Goal: Task Accomplishment & Management: Use online tool/utility

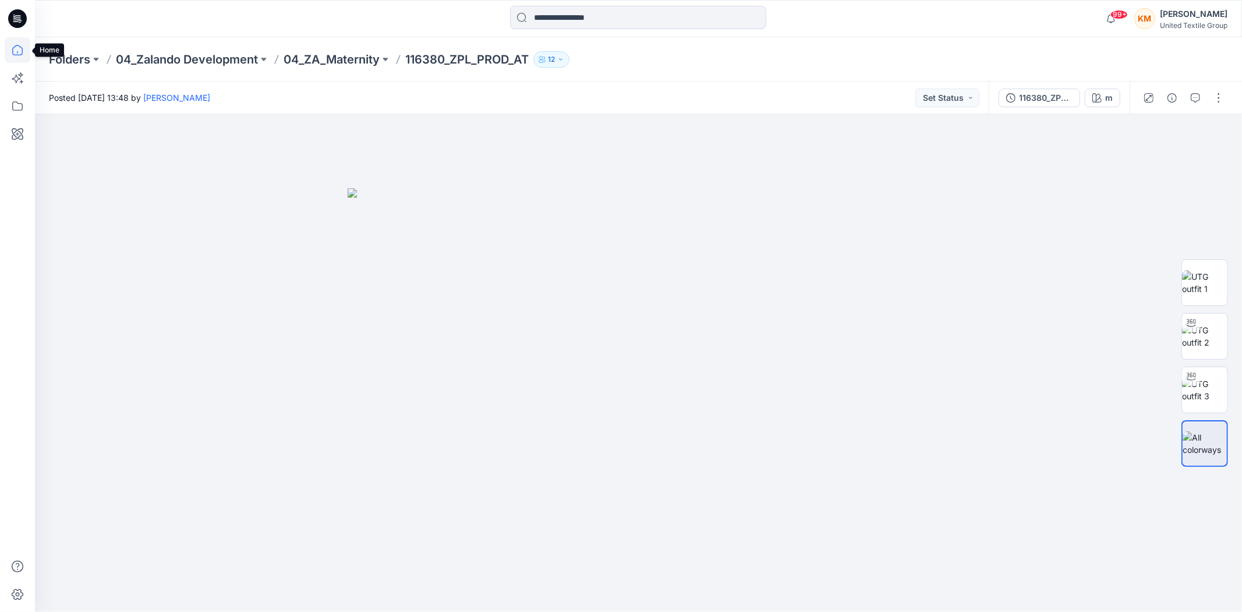
click at [19, 48] on icon at bounding box center [18, 50] width 26 height 26
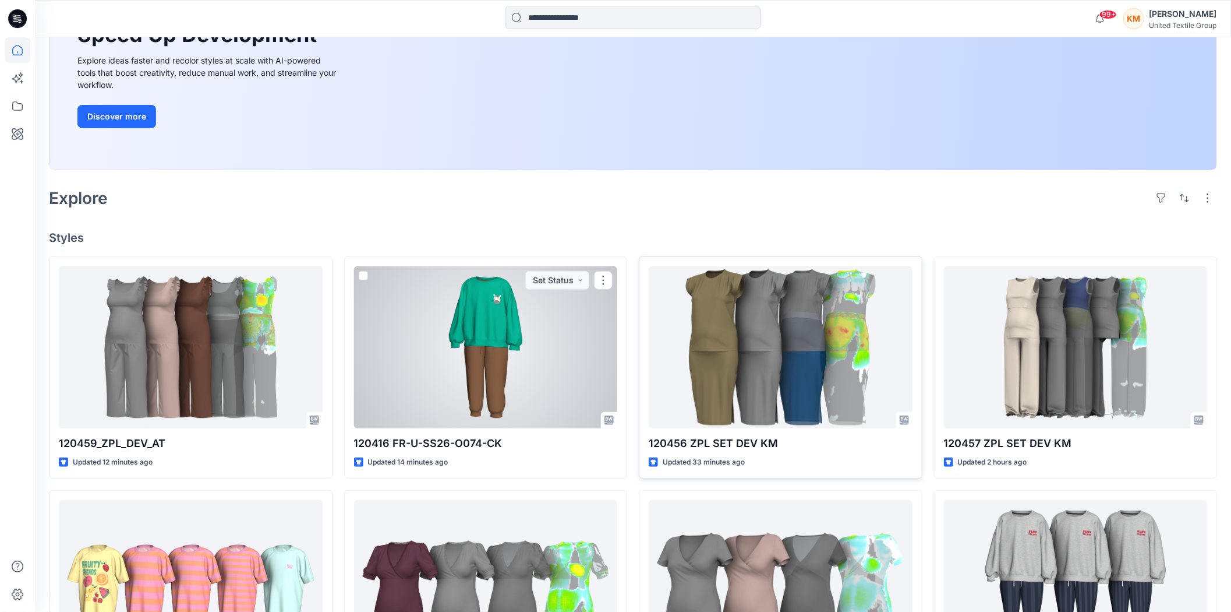
scroll to position [194, 0]
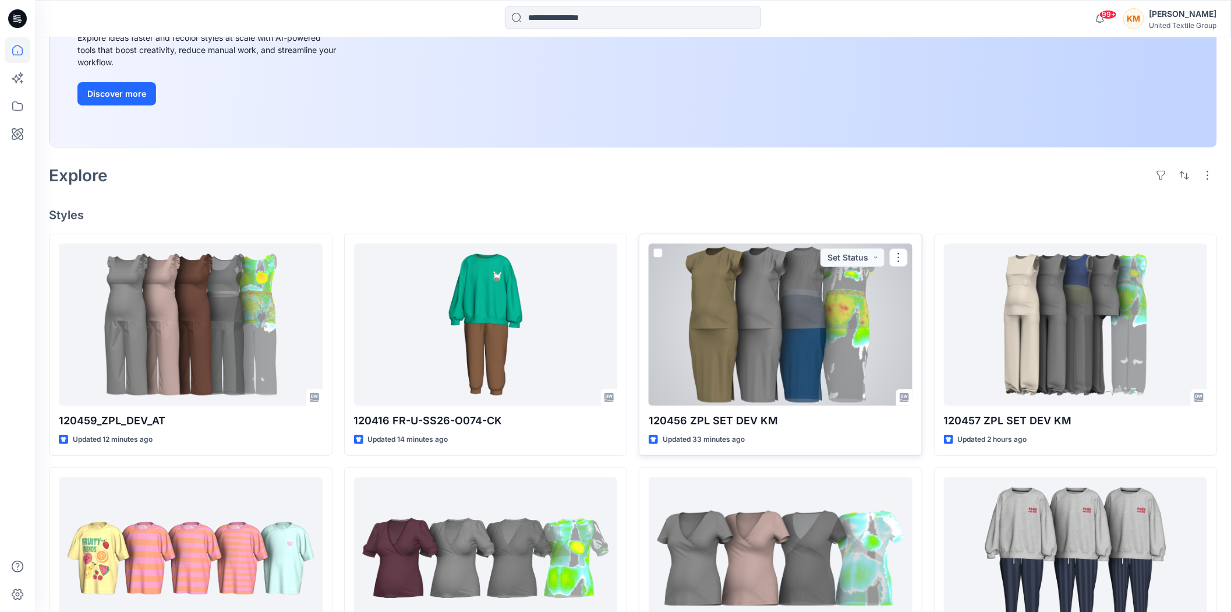
click at [787, 319] on div at bounding box center [781, 324] width 264 height 162
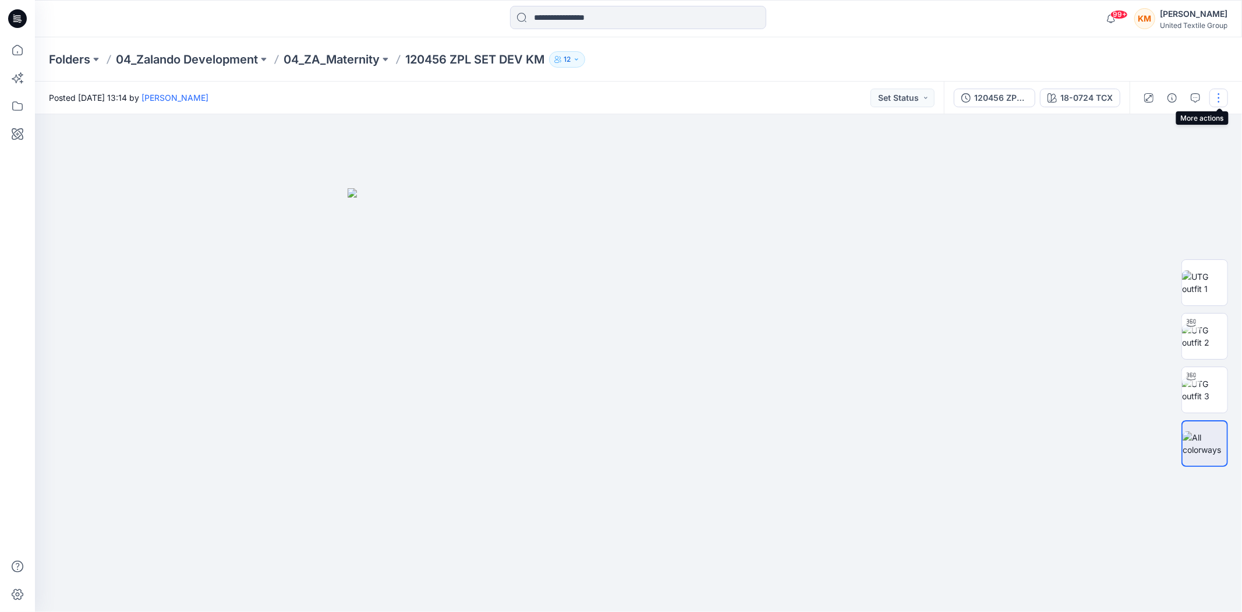
click at [1224, 94] on button "button" at bounding box center [1219, 98] width 19 height 19
click at [1148, 156] on button "Edit" at bounding box center [1159, 157] width 107 height 22
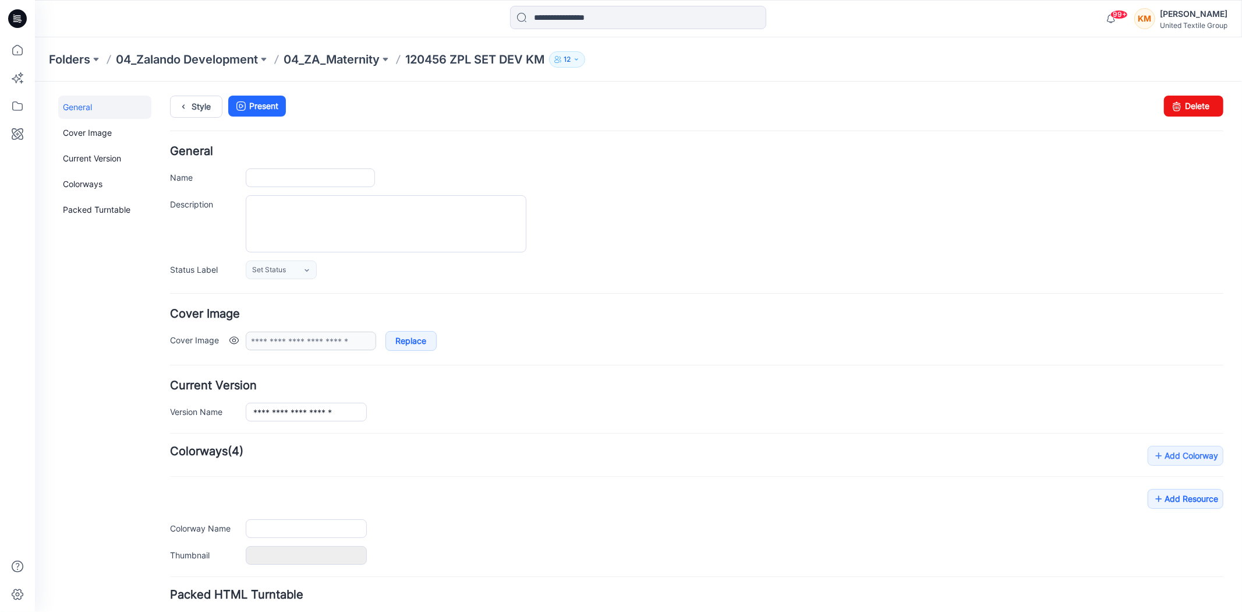
type input "**********"
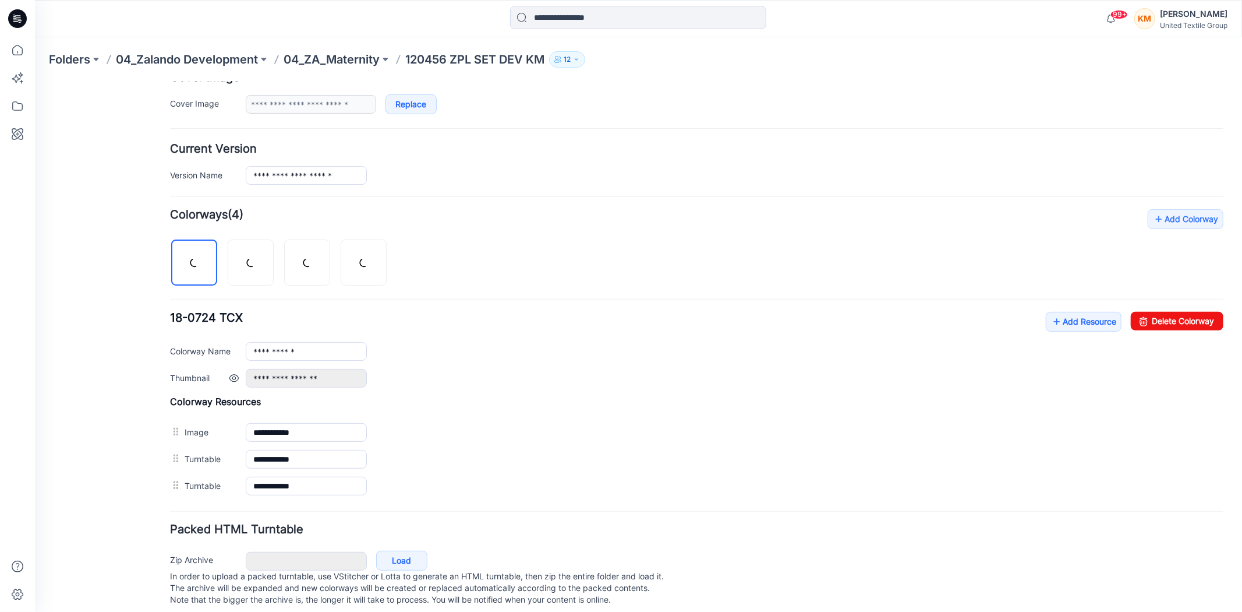
scroll to position [260, 0]
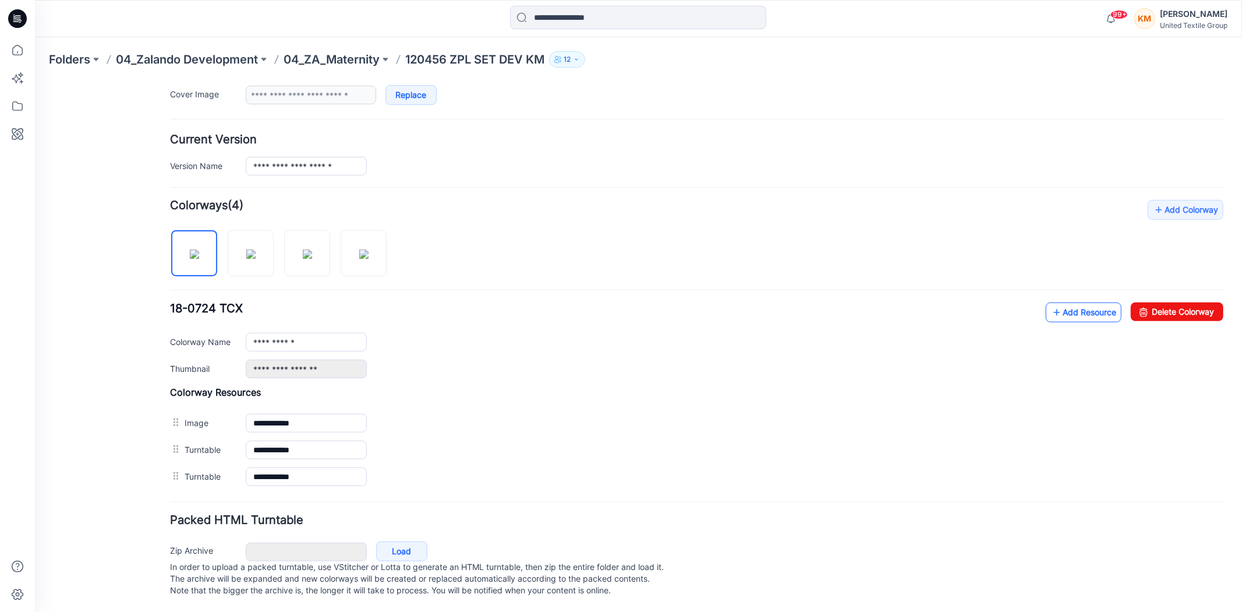
click at [1051, 302] on icon at bounding box center [1057, 311] width 12 height 19
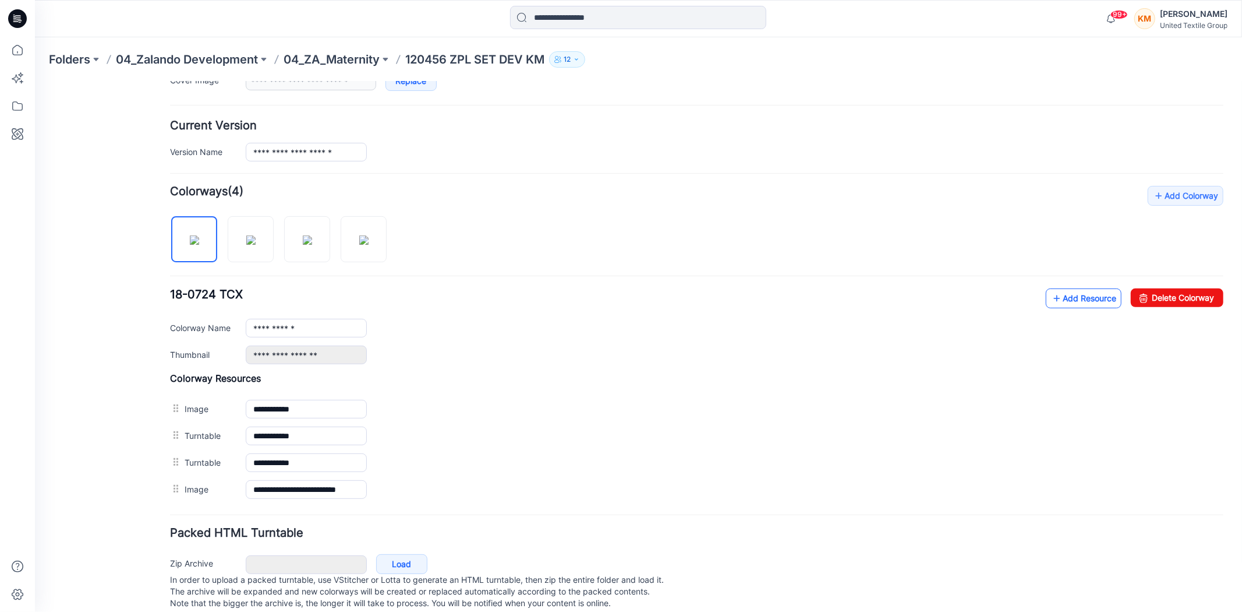
click at [1077, 292] on link "Add Resource" at bounding box center [1084, 298] width 76 height 20
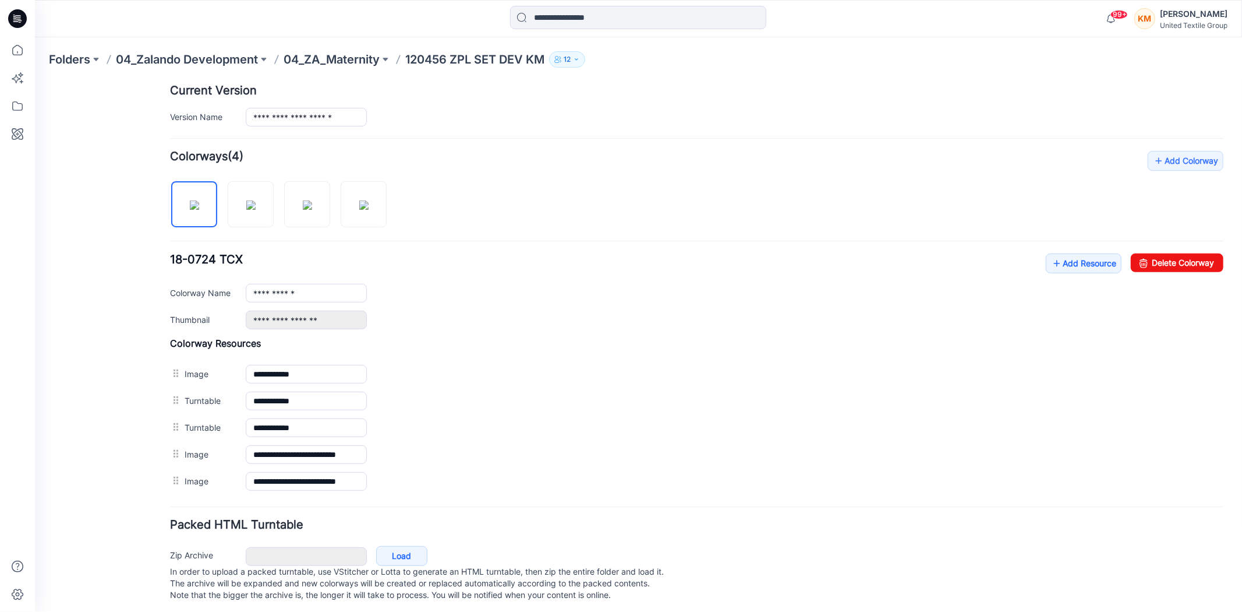
scroll to position [313, 0]
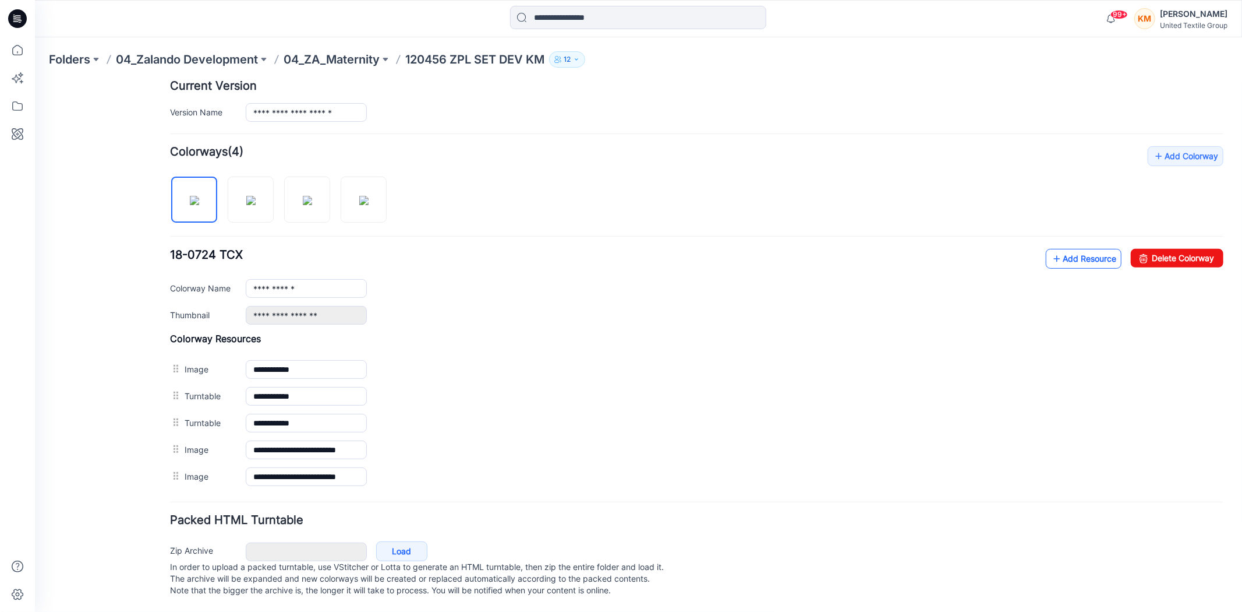
click at [1088, 248] on link "Add Resource" at bounding box center [1084, 258] width 76 height 20
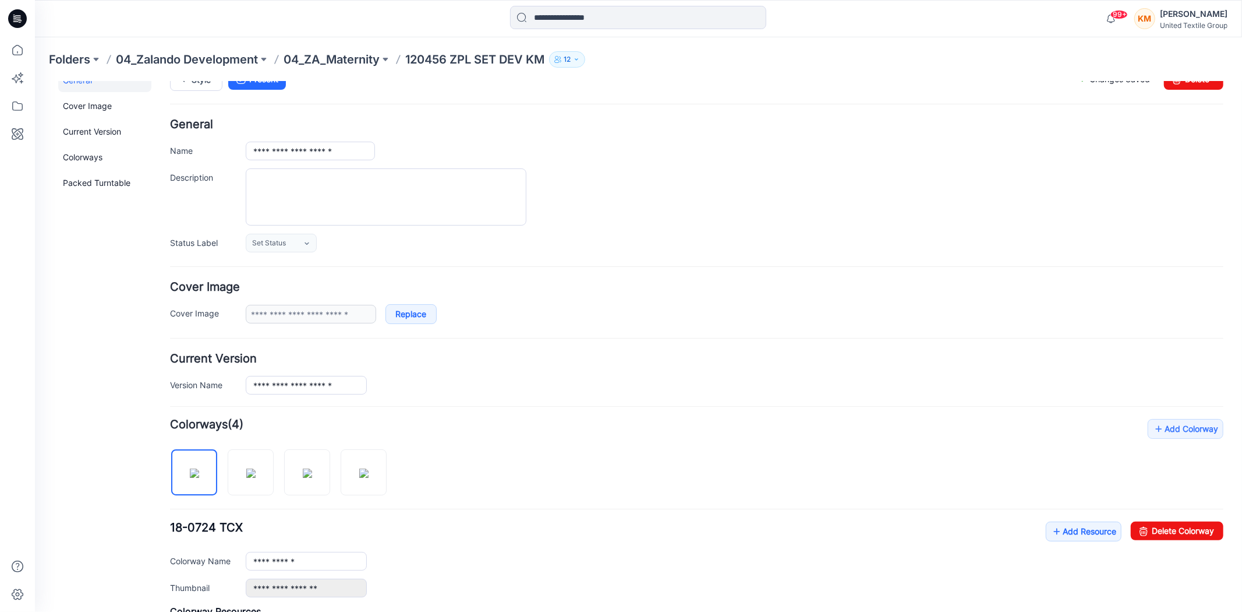
scroll to position [0, 0]
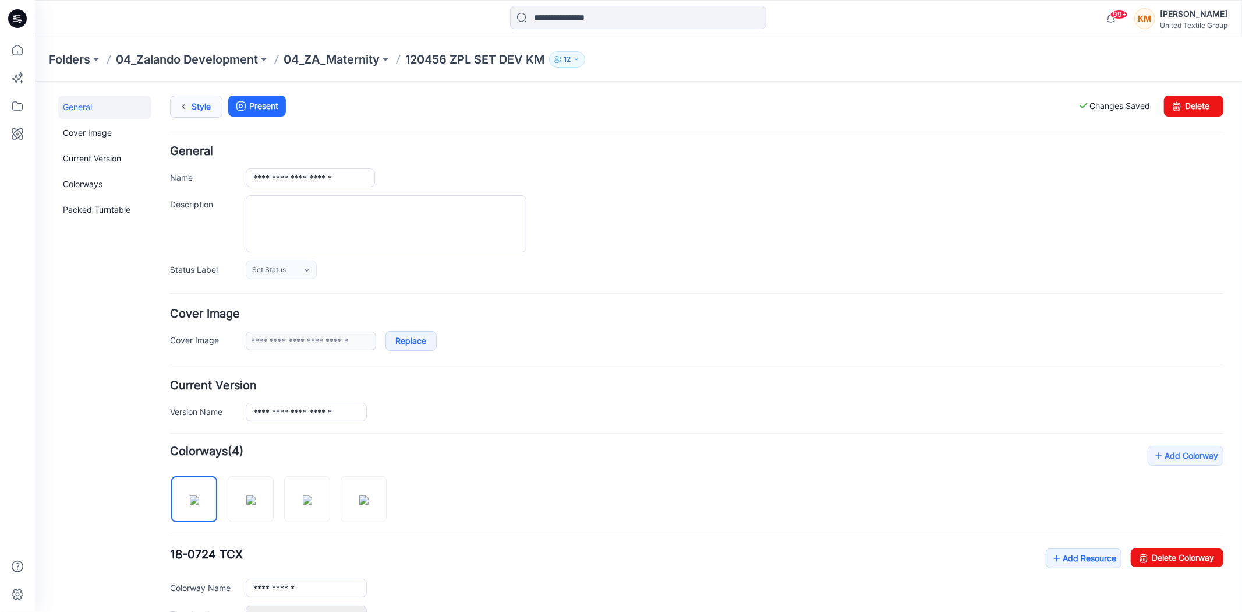
click at [198, 106] on link "Style" at bounding box center [196, 106] width 52 height 22
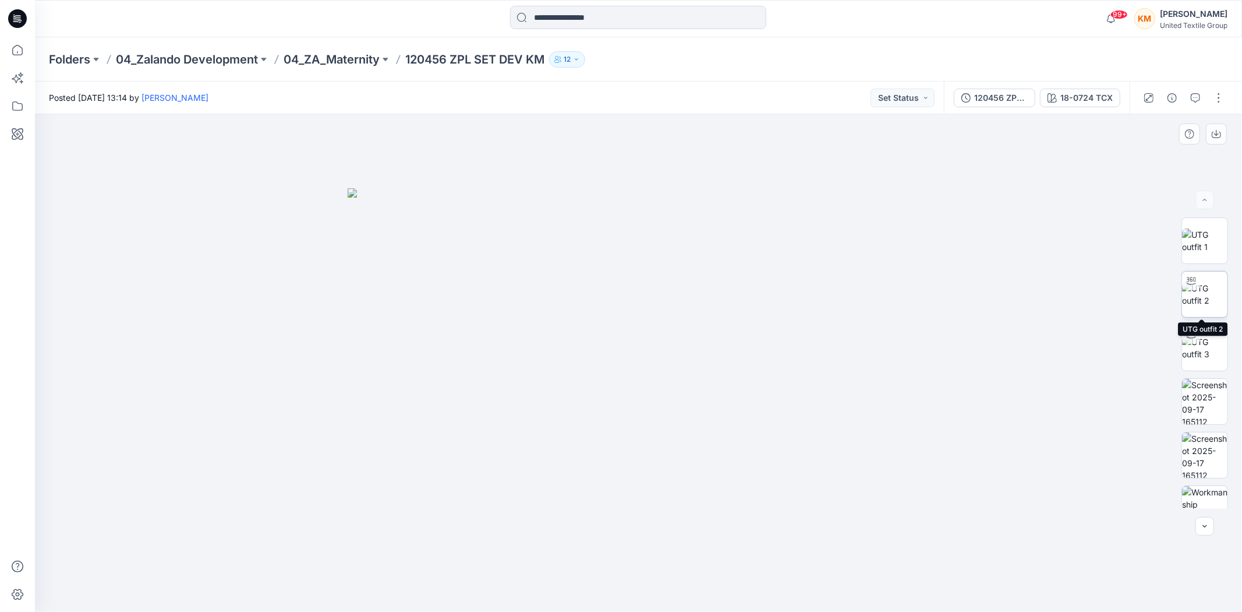
click at [1196, 296] on img at bounding box center [1204, 294] width 45 height 24
drag, startPoint x: 751, startPoint y: 587, endPoint x: 706, endPoint y: 571, distance: 47.9
click at [706, 571] on icon at bounding box center [640, 577] width 352 height 44
click at [1195, 407] on img at bounding box center [1204, 401] width 45 height 45
click at [1195, 441] on img at bounding box center [1204, 454] width 45 height 45
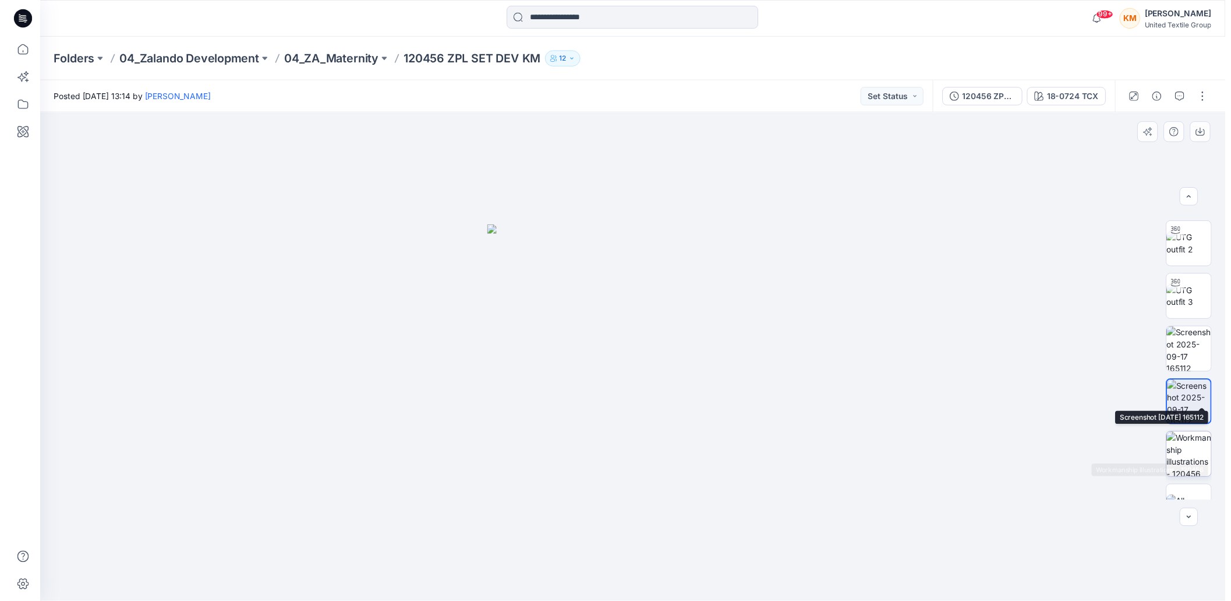
scroll to position [65, 0]
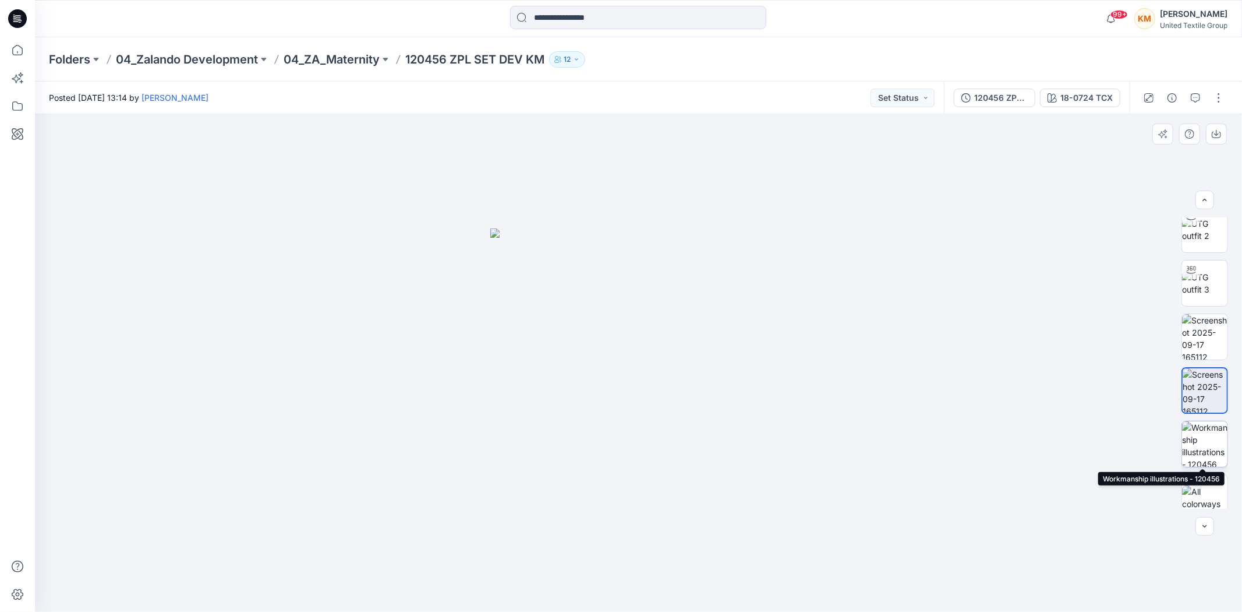
click at [1208, 445] on img at bounding box center [1204, 443] width 45 height 45
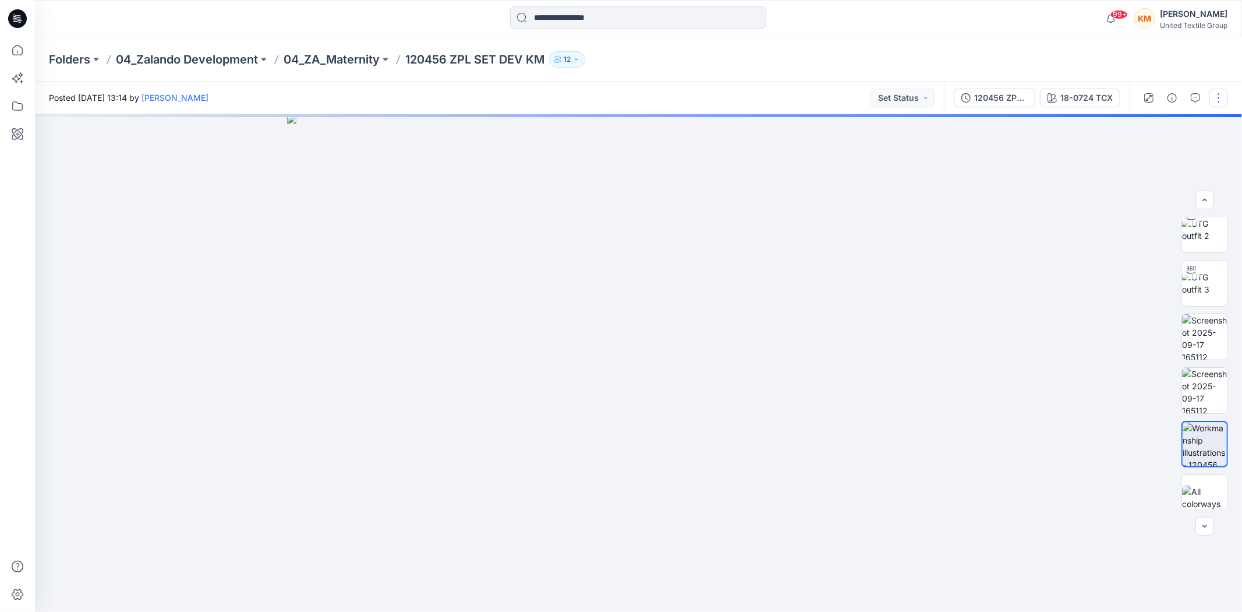
click at [1217, 96] on button "button" at bounding box center [1219, 98] width 19 height 19
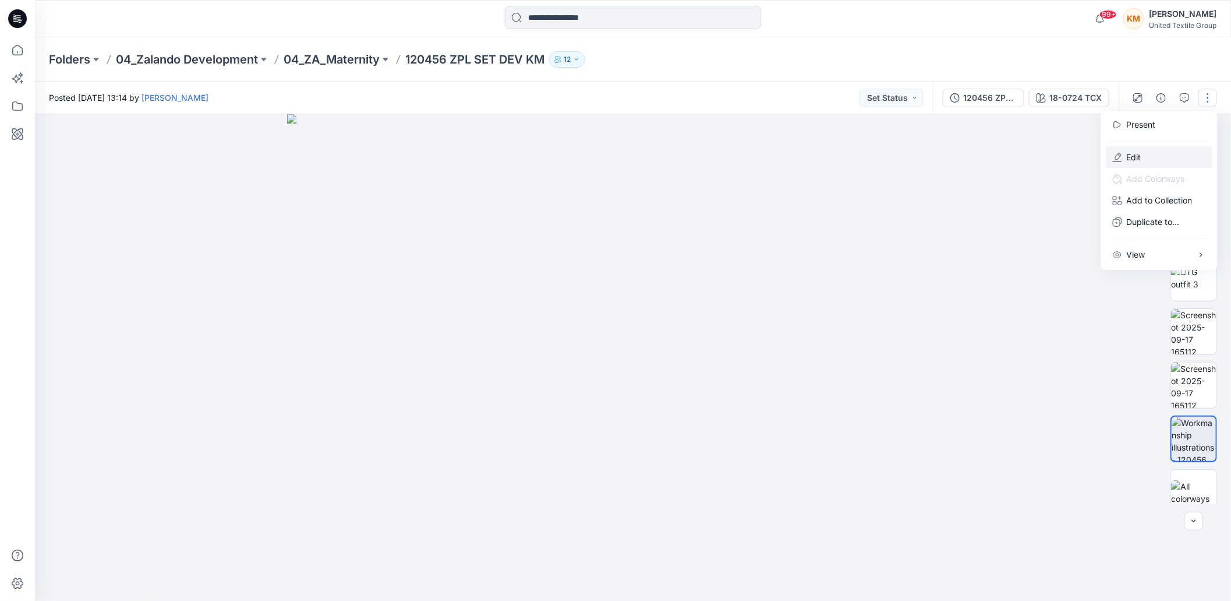
click at [1134, 153] on p "Edit" at bounding box center [1134, 157] width 15 height 12
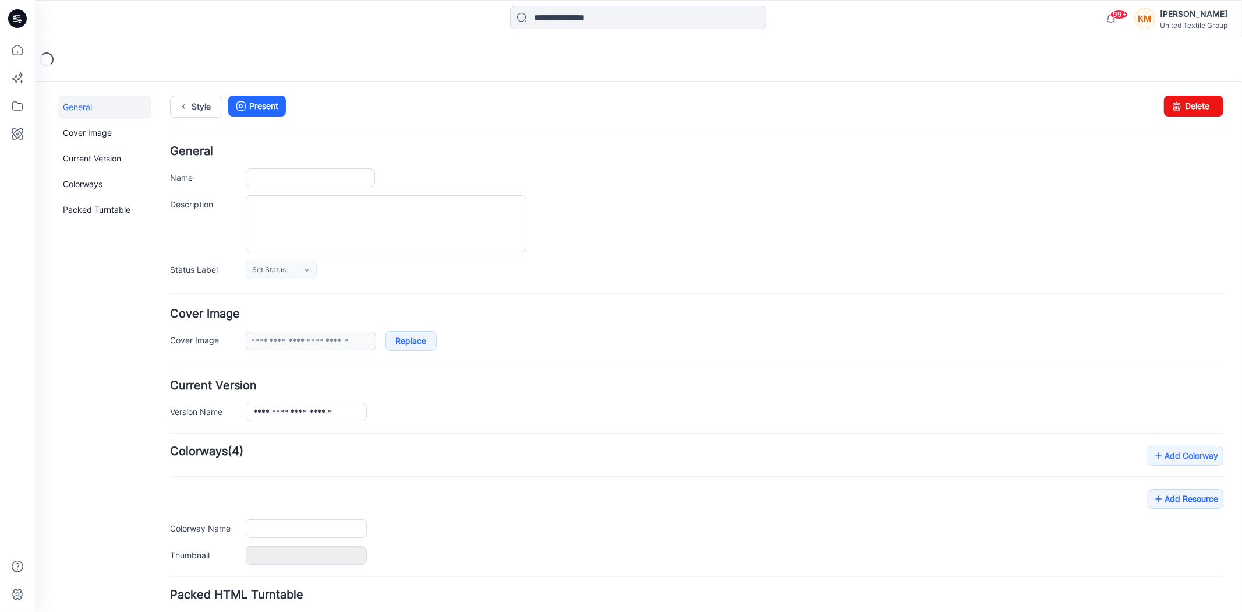
type input "**********"
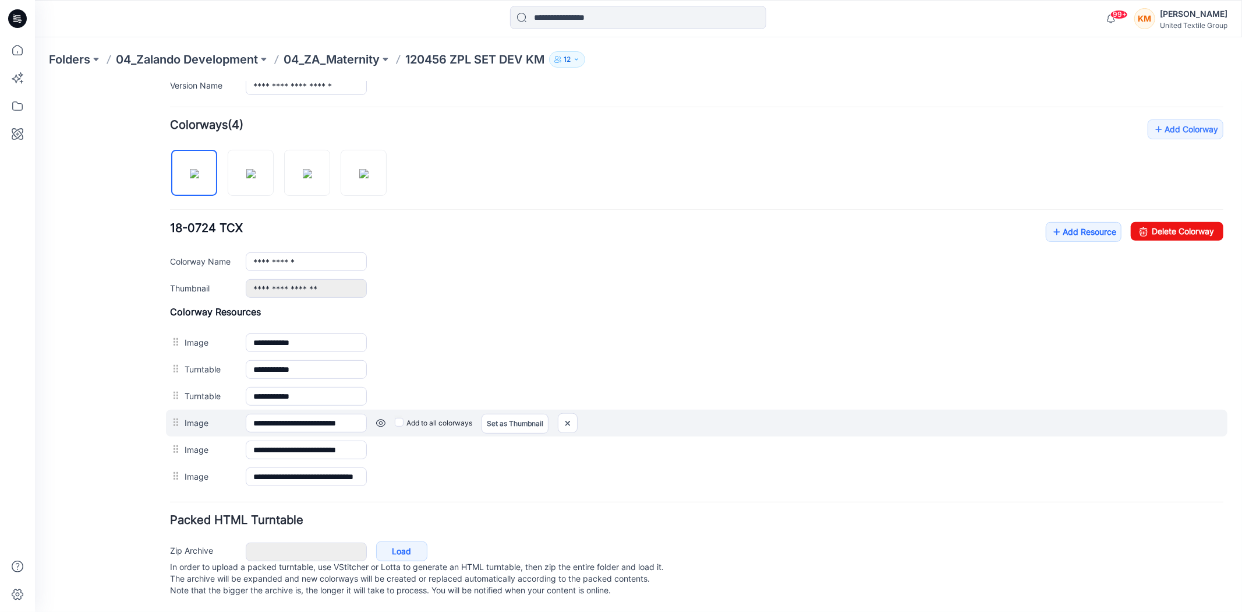
scroll to position [340, 0]
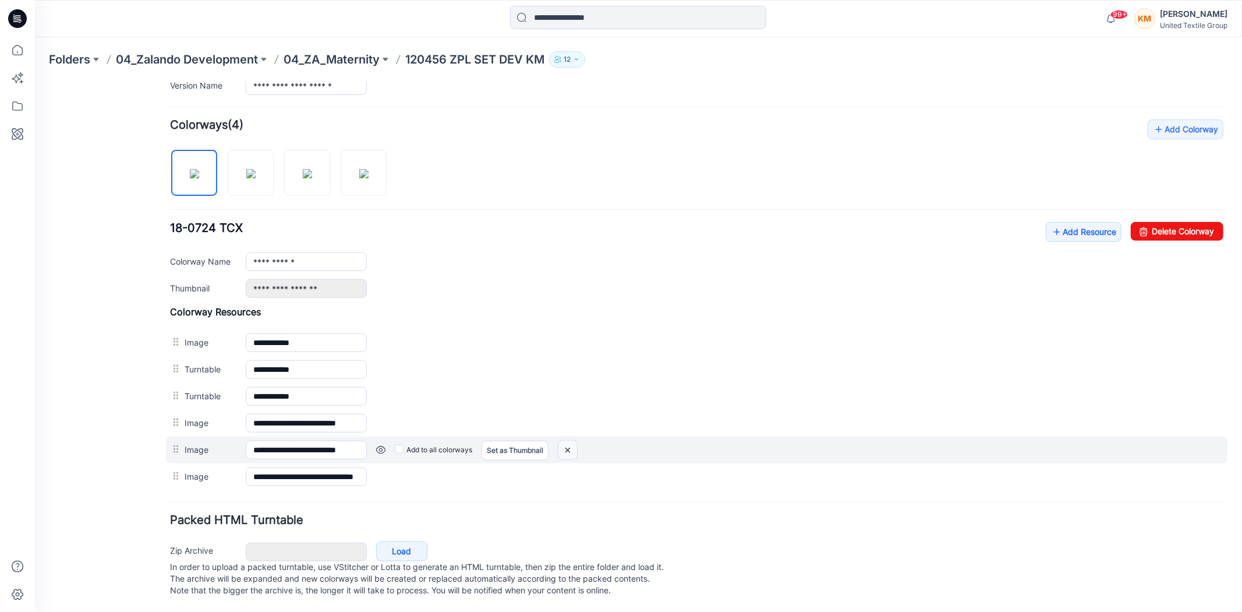
click at [572, 440] on img at bounding box center [567, 449] width 19 height 19
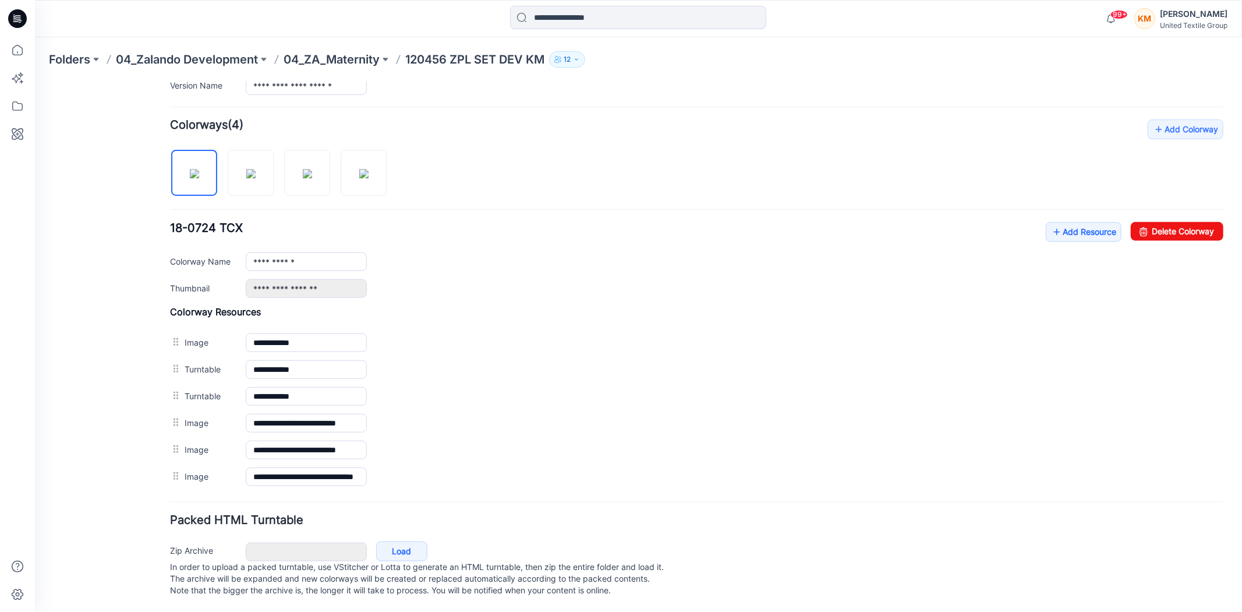
scroll to position [313, 0]
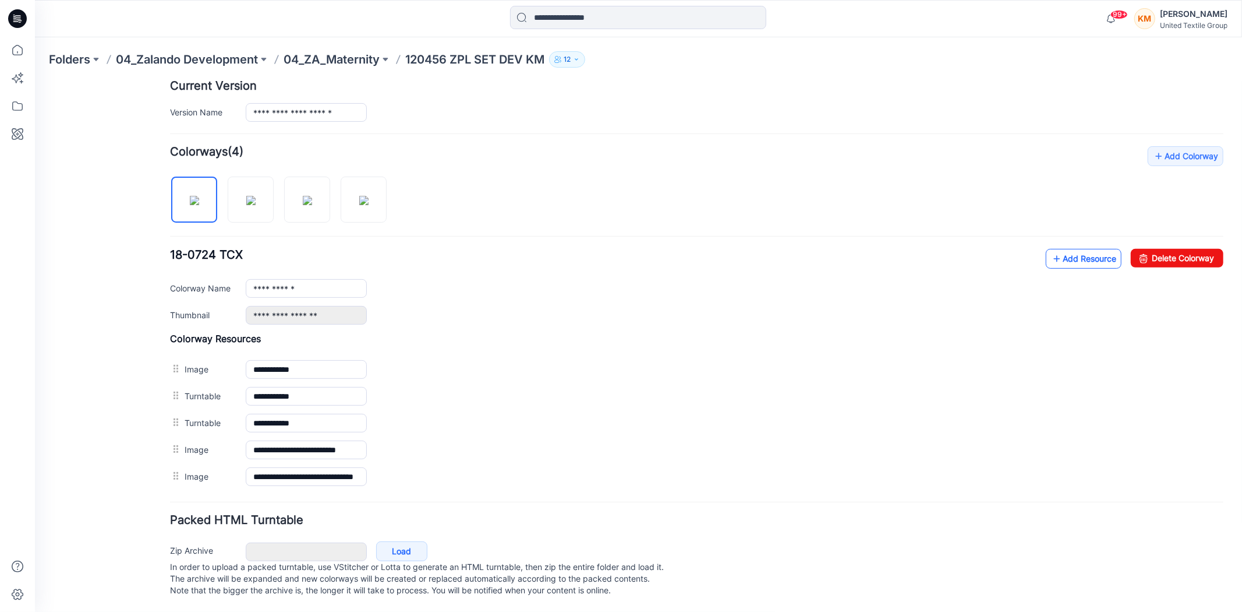
click at [1063, 248] on link "Add Resource" at bounding box center [1084, 258] width 76 height 20
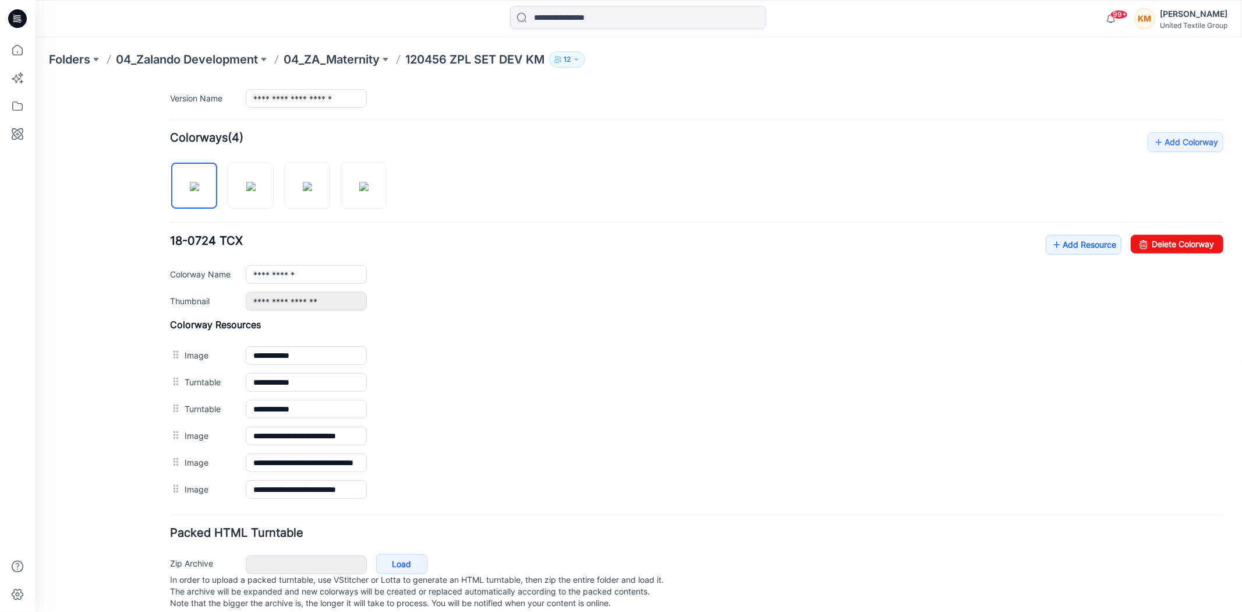
scroll to position [0, 0]
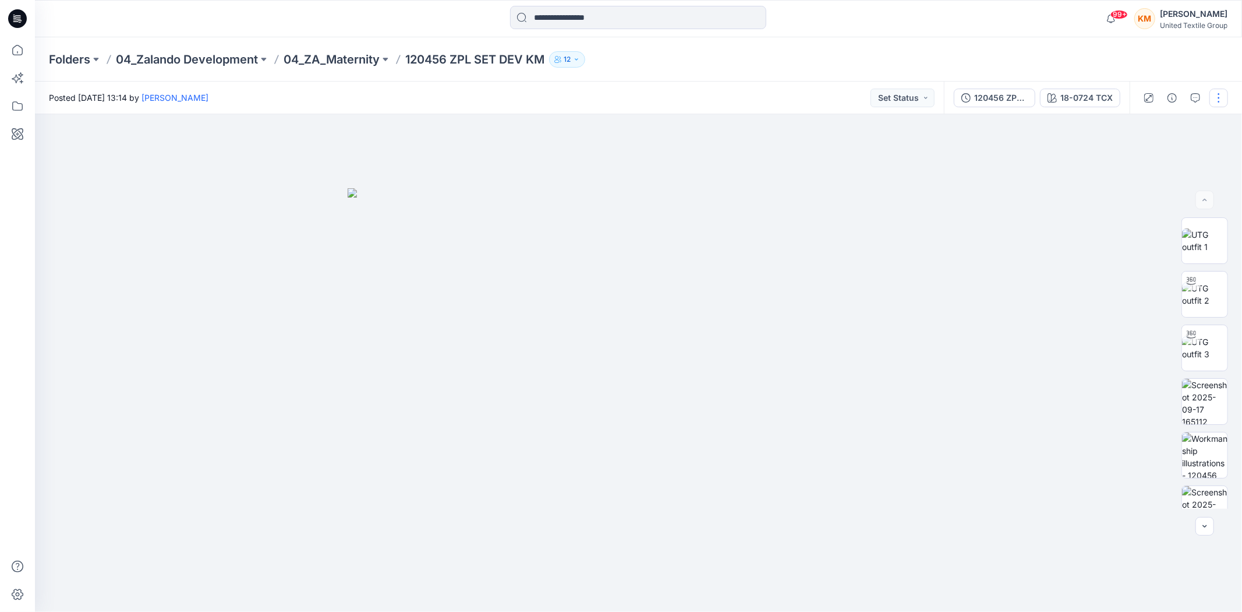
click at [1216, 94] on button "button" at bounding box center [1219, 98] width 19 height 19
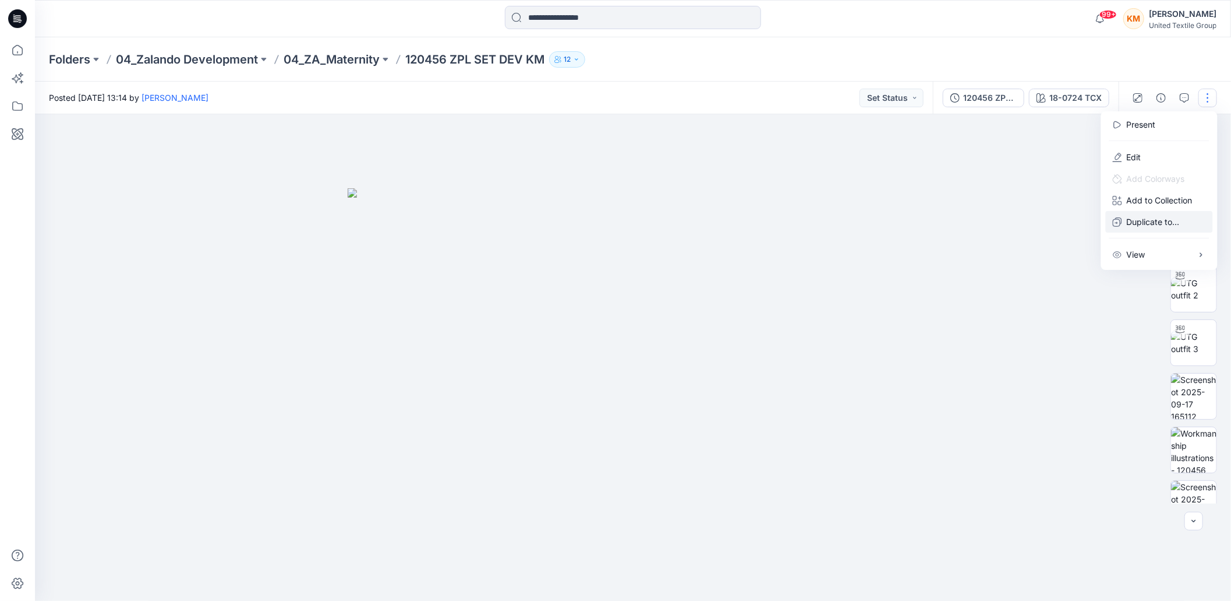
click at [1143, 224] on p "Duplicate to..." at bounding box center [1153, 222] width 53 height 12
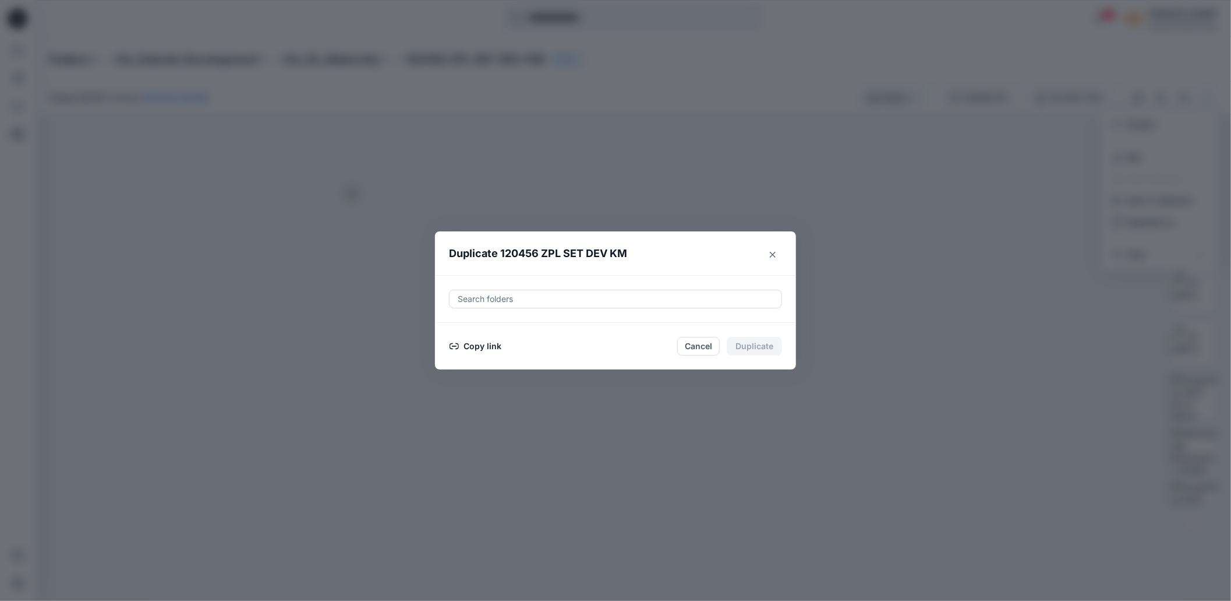
click at [485, 353] on button "Copy link" at bounding box center [475, 346] width 53 height 14
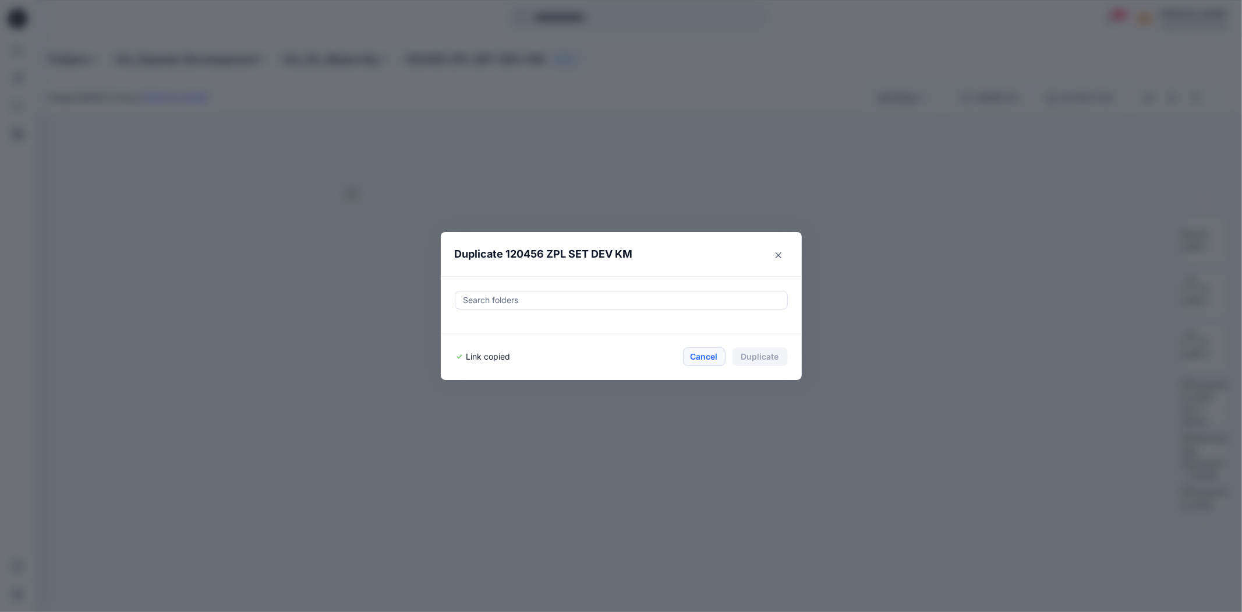
click at [705, 357] on button "Cancel" at bounding box center [704, 356] width 43 height 19
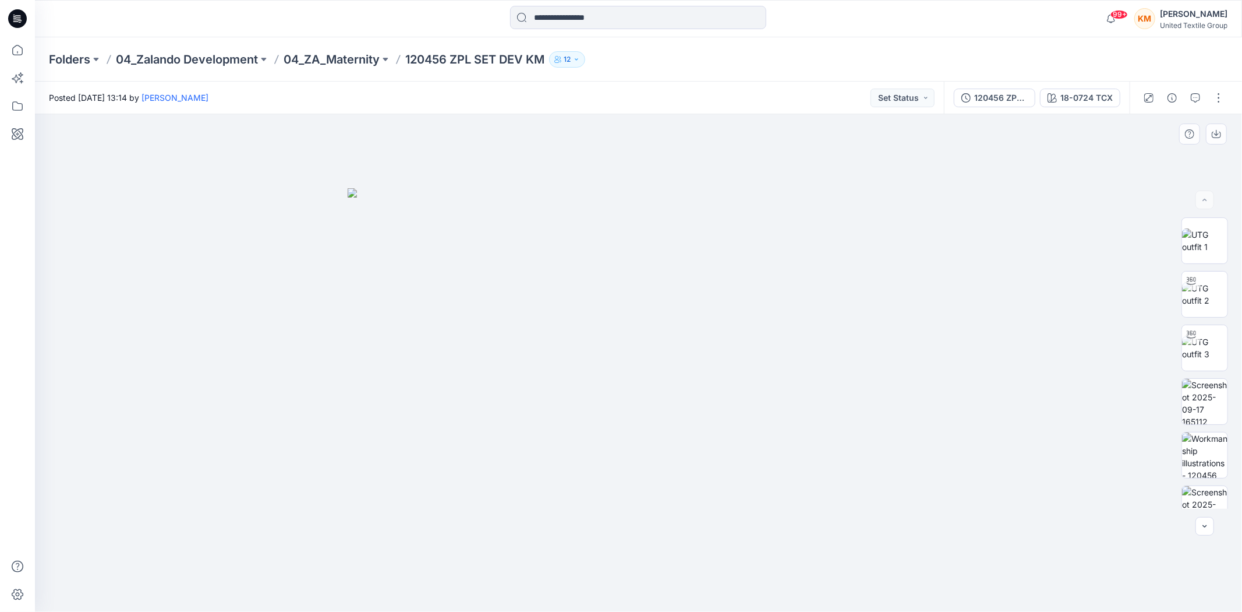
click at [1029, 290] on div at bounding box center [639, 362] width 1208 height 497
